Goal: Task Accomplishment & Management: Manage account settings

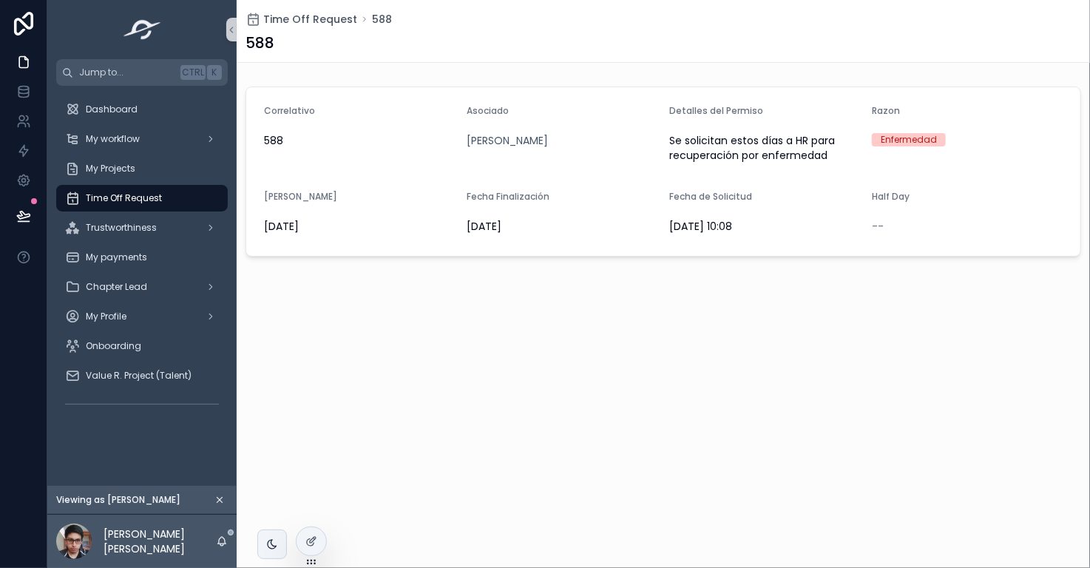
click at [217, 498] on icon "scrollable content" at bounding box center [219, 500] width 10 height 10
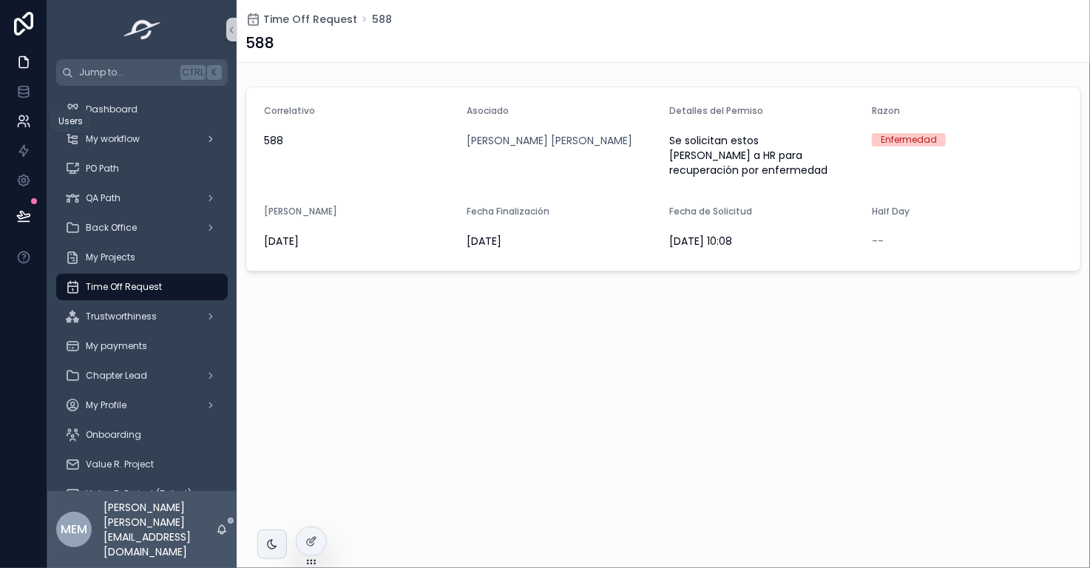
click at [18, 121] on icon at bounding box center [23, 121] width 15 height 15
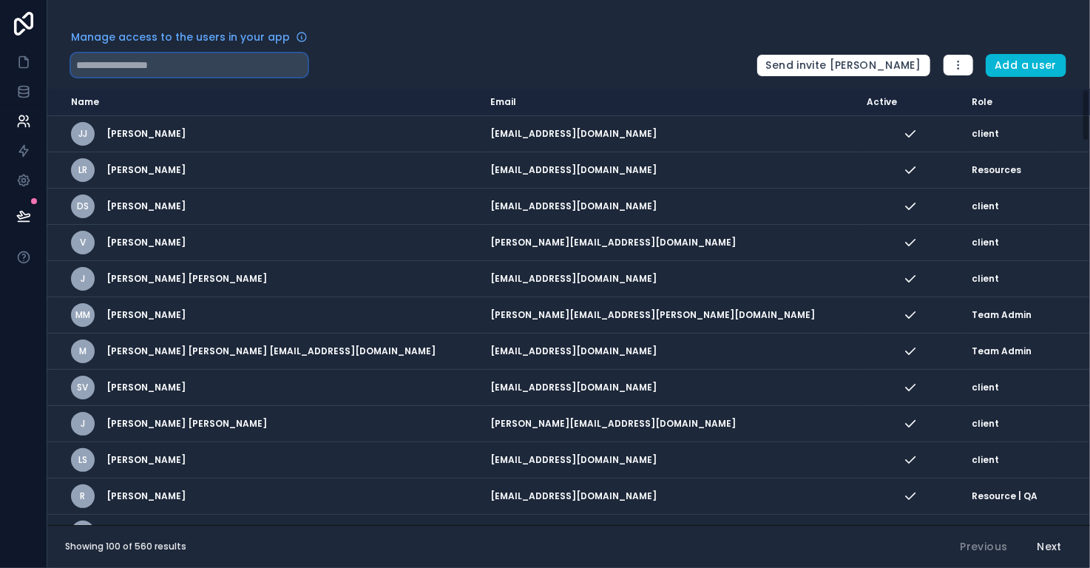
click at [134, 67] on input "text" at bounding box center [189, 65] width 237 height 24
paste input "**********"
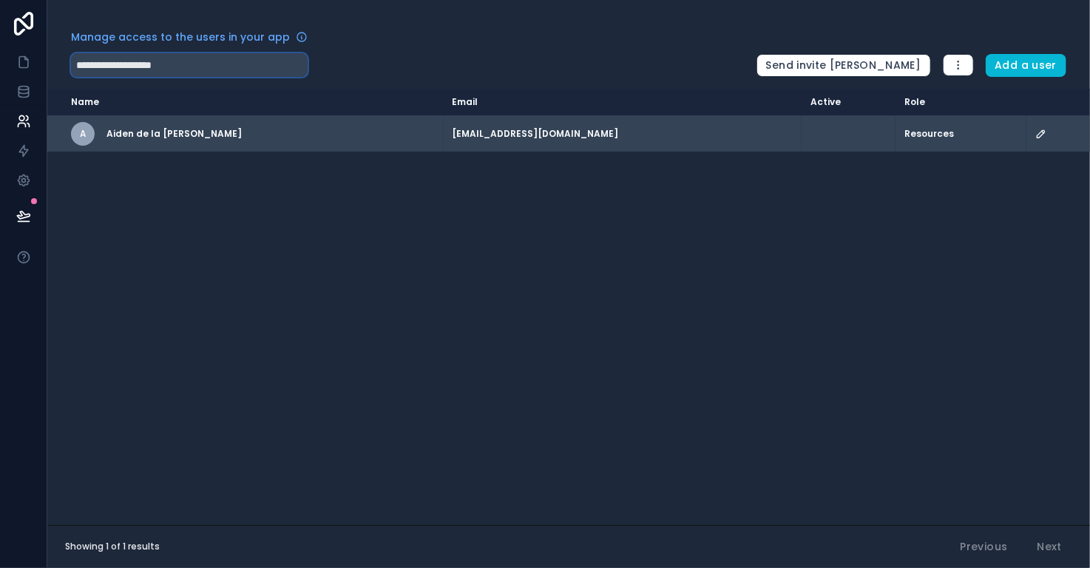
type input "**********"
click at [1035, 132] on icon "scrollable content" at bounding box center [1041, 134] width 12 height 12
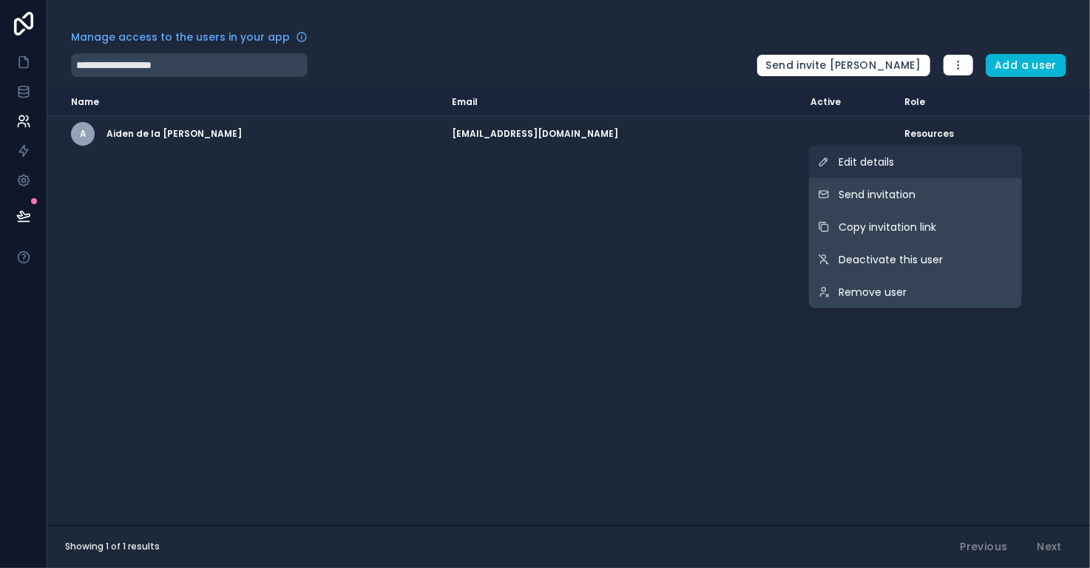
click at [933, 159] on link "Edit details" at bounding box center [915, 162] width 213 height 33
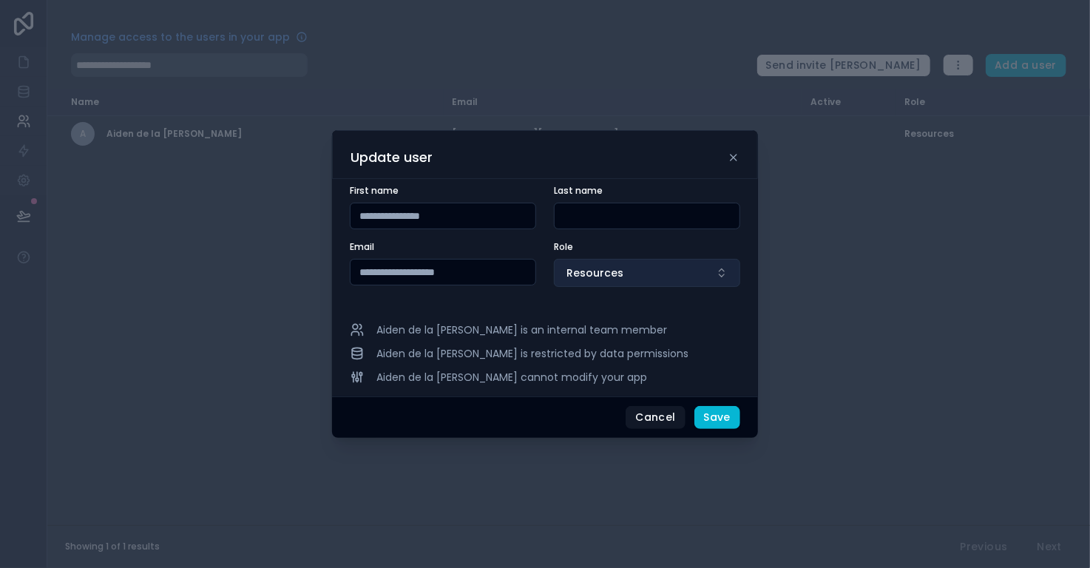
click at [686, 271] on button "Resources" at bounding box center [647, 273] width 186 height 28
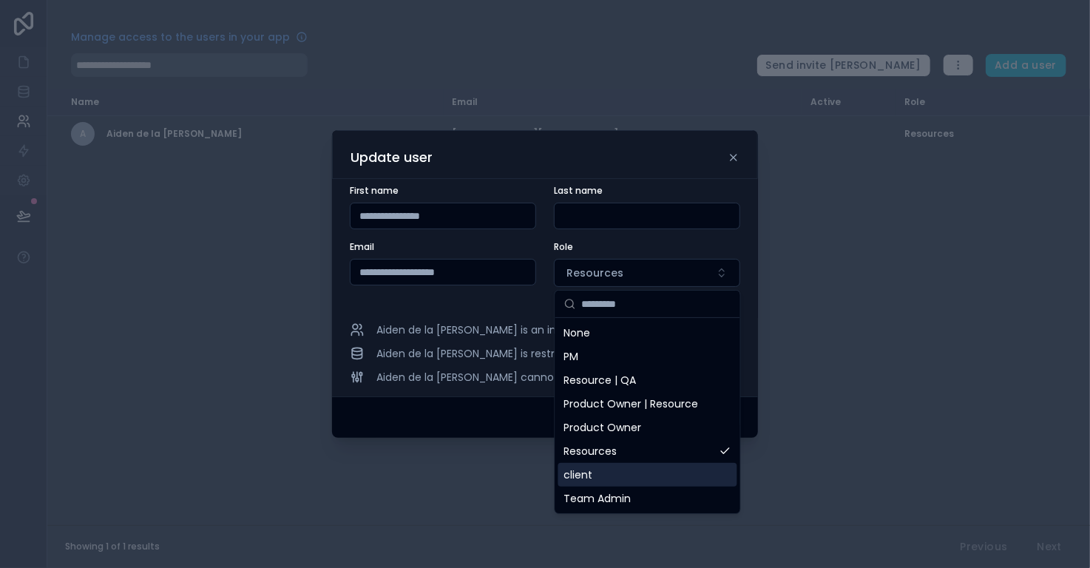
click at [669, 474] on div "client" at bounding box center [647, 475] width 179 height 24
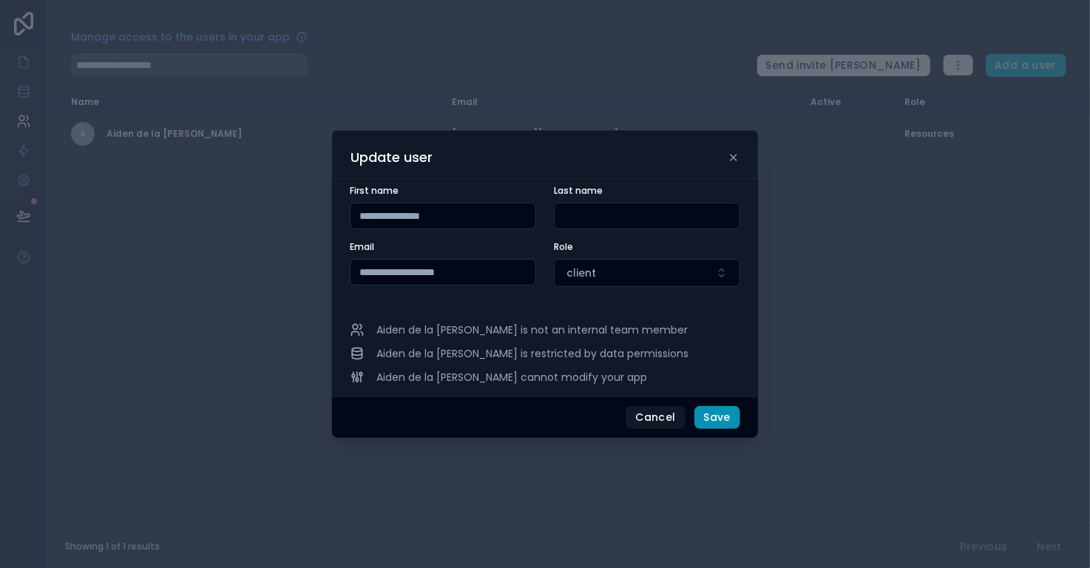
click at [710, 419] on button "Save" at bounding box center [717, 418] width 46 height 24
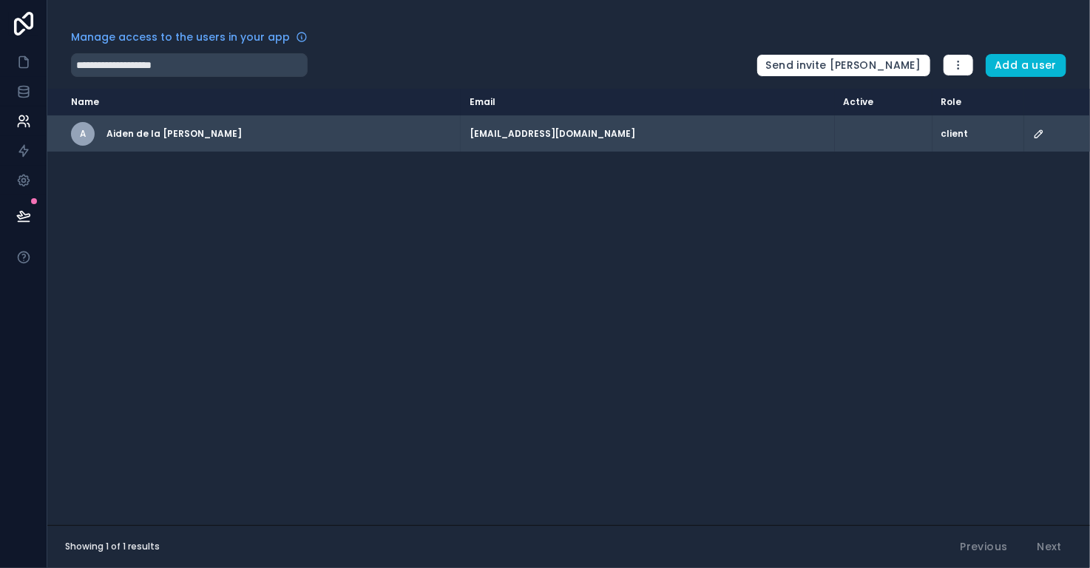
click at [1033, 129] on icon "scrollable content" at bounding box center [1039, 134] width 12 height 12
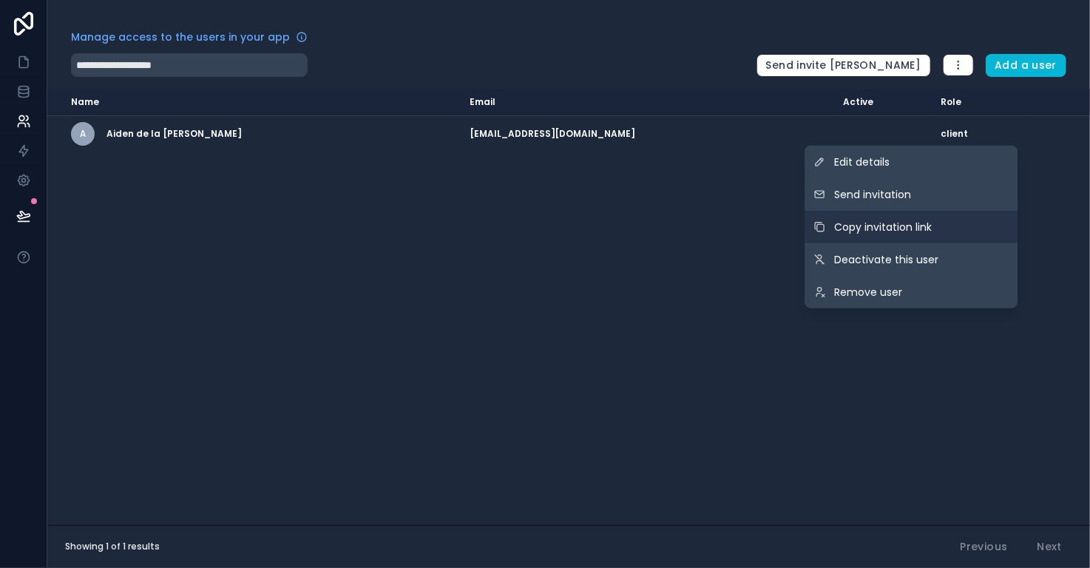
click at [926, 226] on span "Copy invitation link" at bounding box center [883, 227] width 98 height 15
